Goal: Information Seeking & Learning: Learn about a topic

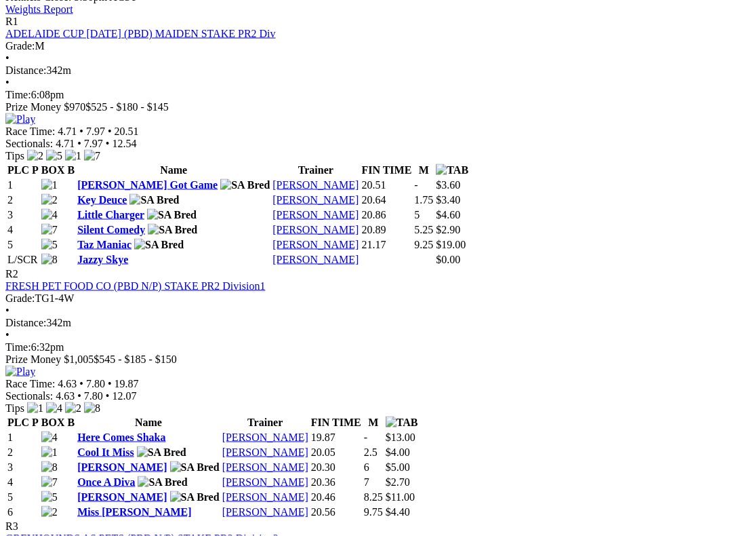
scroll to position [650, 0]
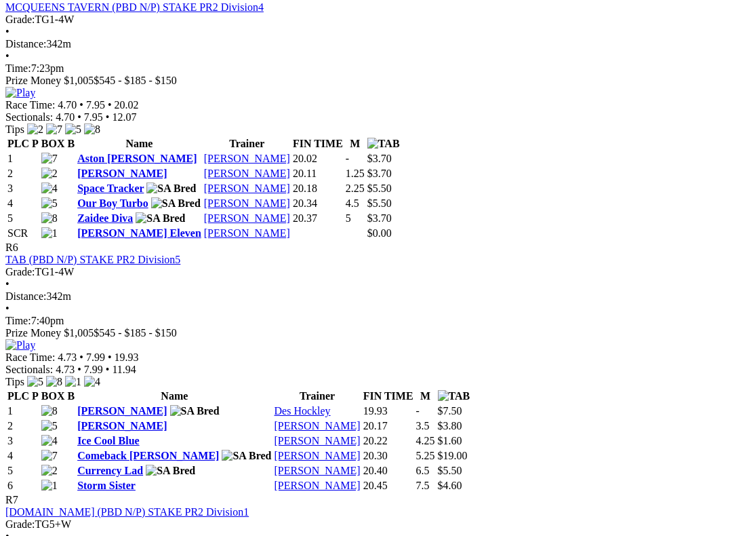
scroll to position [1684, 0]
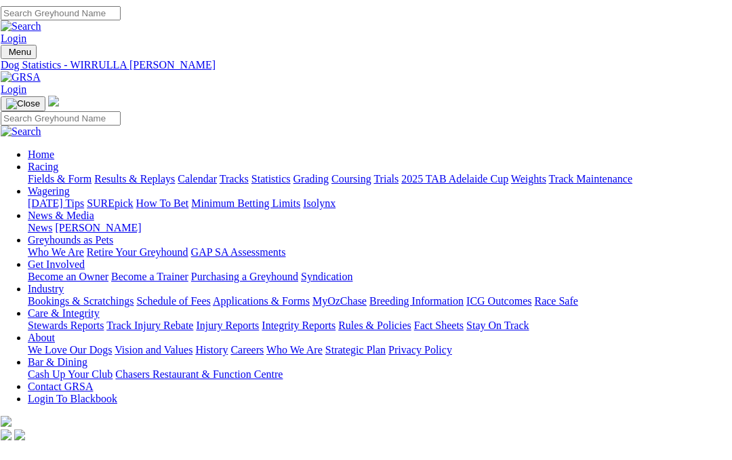
scroll to position [0, 125]
